Goal: Find specific page/section: Find specific page/section

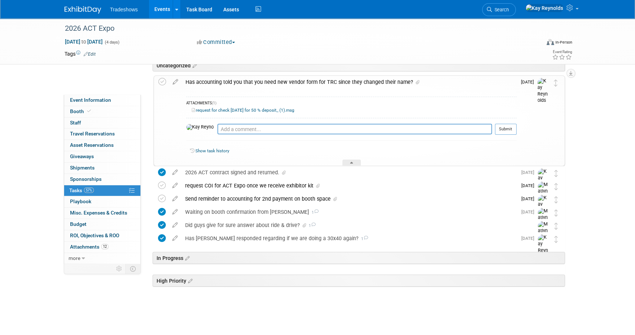
scroll to position [36, 0]
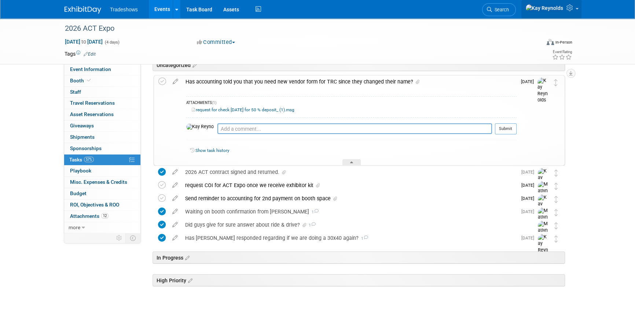
click at [314, 9] on icon at bounding box center [570, 7] width 8 height 7
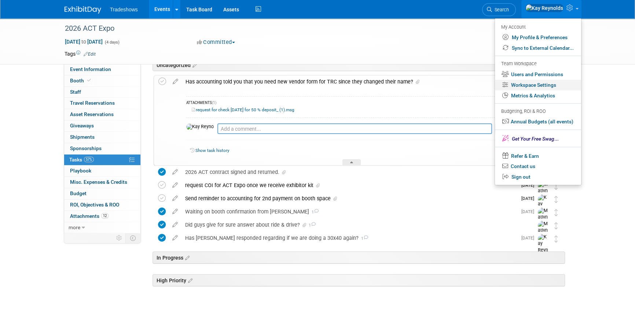
click at [314, 84] on link "Workspace Settings" at bounding box center [538, 85] width 86 height 11
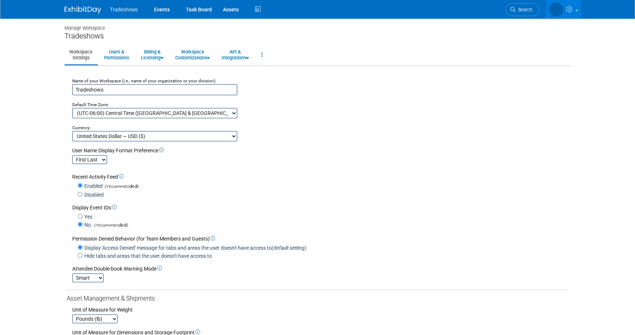
click at [102, 159] on select "First Last Last, First" at bounding box center [89, 159] width 35 height 9
click at [508, 8] on span "Search" at bounding box center [499, 9] width 17 height 5
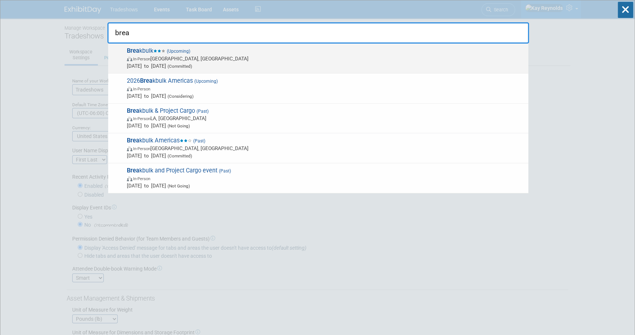
type input "brea"
click at [162, 54] on span "Brea kbulk (Upcoming) In-Person Houston, TX Sep 30, 2025 to Oct 2, 2025 (Commit…" at bounding box center [325, 58] width 400 height 22
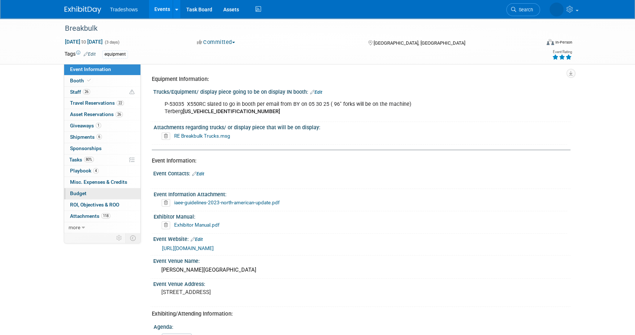
click at [87, 194] on link "Budget" at bounding box center [102, 193] width 76 height 11
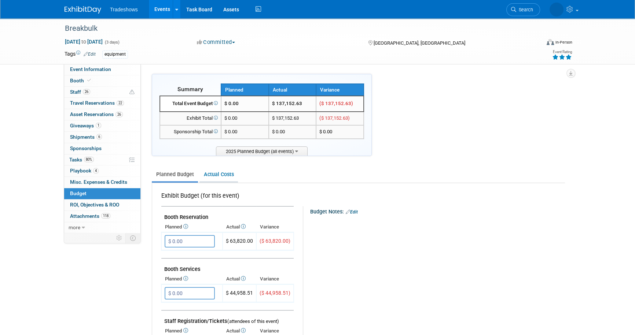
click at [211, 174] on link "Actual Costs" at bounding box center [218, 175] width 38 height 14
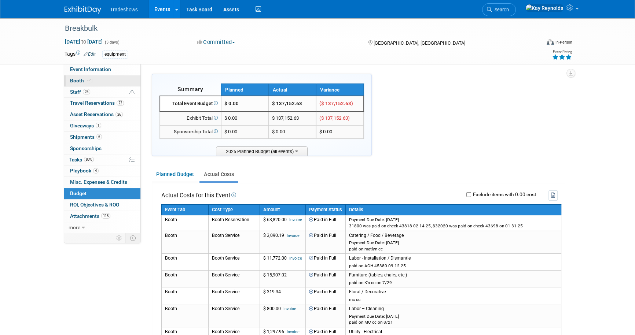
click at [89, 81] on icon at bounding box center [89, 80] width 4 height 4
select select "Certificate of insurance not needed"
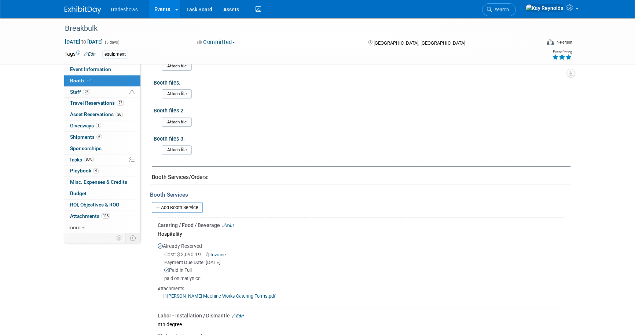
scroll to position [333, 0]
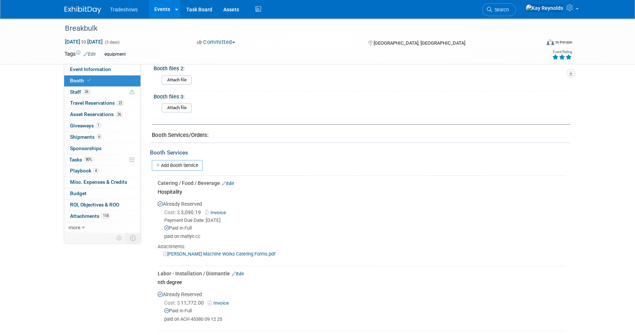
click at [242, 272] on link "Edit" at bounding box center [238, 274] width 12 height 5
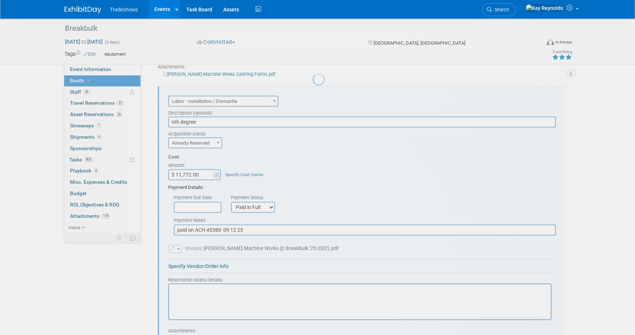
scroll to position [514, 0]
